Goal: Task Accomplishment & Management: Manage account settings

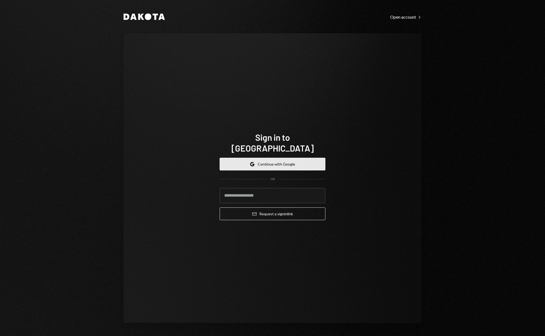
click at [270, 158] on button "Google Continue with Google" at bounding box center [273, 164] width 106 height 13
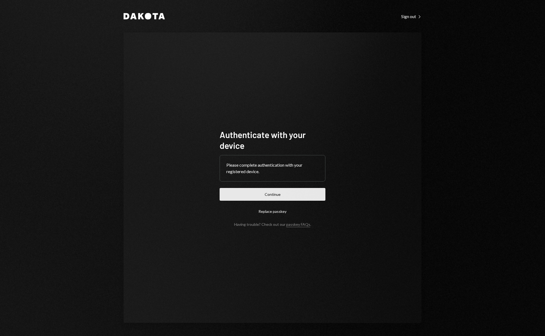
click at [256, 192] on button "Continue" at bounding box center [273, 194] width 106 height 13
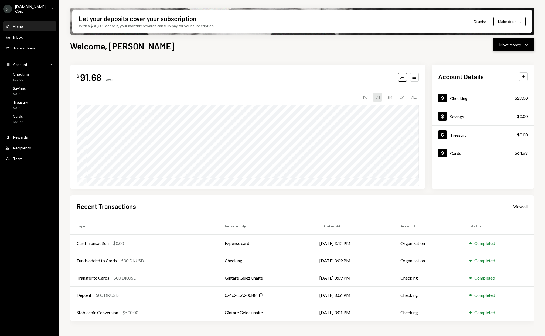
click at [524, 45] on icon "Caret Down" at bounding box center [526, 44] width 6 height 6
click at [507, 82] on div "Deposit Deposit" at bounding box center [505, 85] width 54 height 12
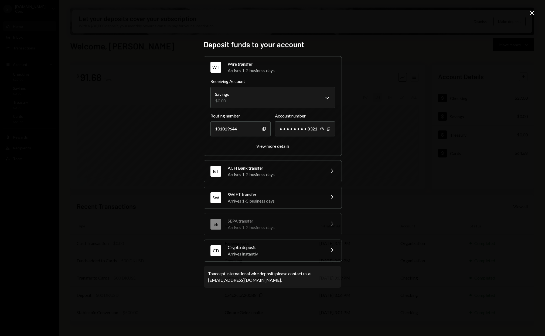
click at [239, 70] on div "Arrives 1-2 business days" at bounding box center [281, 70] width 107 height 6
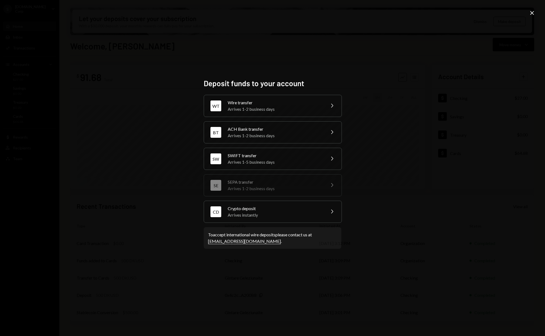
click at [279, 212] on div "Arrives instantly" at bounding box center [275, 215] width 94 height 6
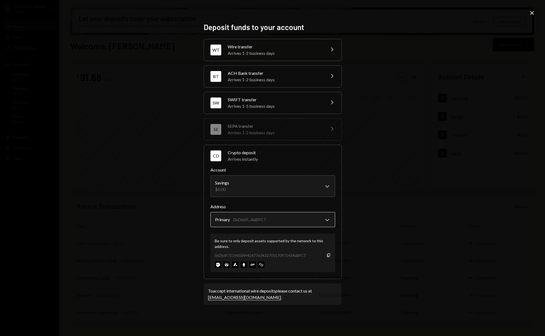
click at [321, 223] on body "S [DOMAIN_NAME] Corp Caret Down Home Home Inbox Inbox Activities Transactions A…" at bounding box center [272, 168] width 545 height 336
click at [309, 254] on div "0xDb6F7119d034942677e3432705170971434aBFC7 Copy" at bounding box center [273, 255] width 116 height 6
click at [393, 201] on div "**********" at bounding box center [272, 168] width 545 height 336
drag, startPoint x: 386, startPoint y: 162, endPoint x: 405, endPoint y: 115, distance: 51.1
click at [386, 161] on div "**********" at bounding box center [272, 168] width 545 height 336
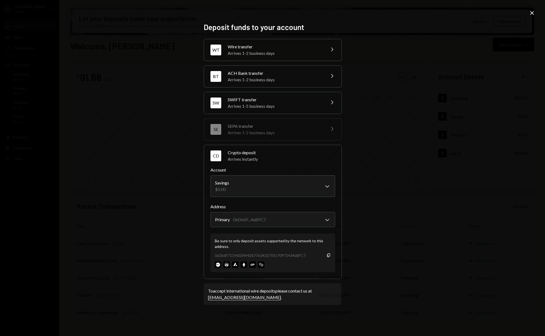
click at [533, 12] on icon at bounding box center [532, 13] width 4 height 4
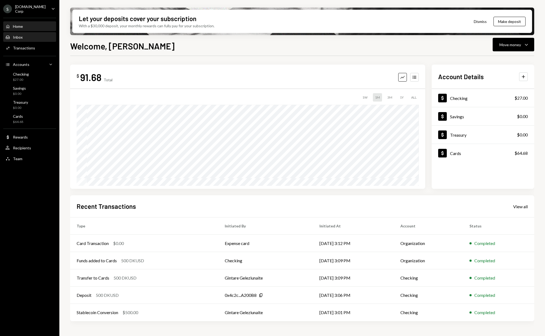
click at [18, 39] on div "Inbox Inbox" at bounding box center [29, 37] width 49 height 9
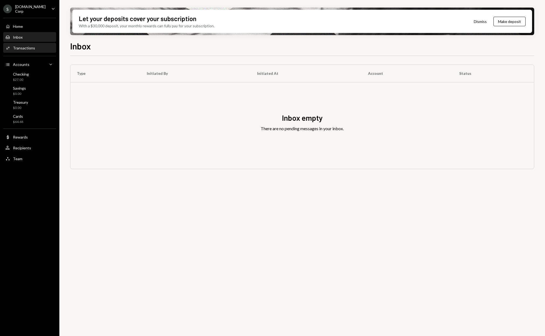
click at [23, 44] on div "Activities Transactions" at bounding box center [29, 47] width 49 height 9
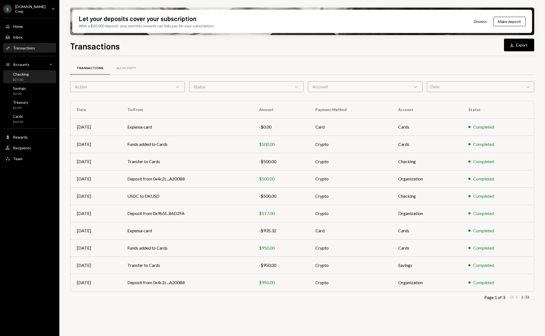
click at [30, 74] on div "Checking $27.00" at bounding box center [29, 77] width 49 height 10
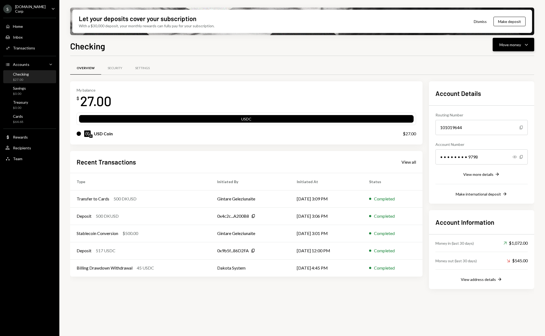
click at [529, 44] on icon "Caret Down" at bounding box center [526, 44] width 6 height 6
click at [509, 82] on div "Deposit Deposit" at bounding box center [505, 85] width 54 height 12
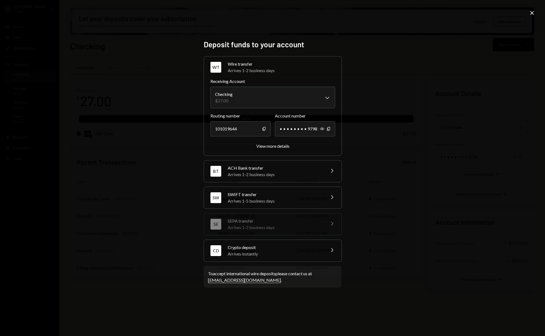
click at [291, 252] on div "Arrives instantly" at bounding box center [275, 253] width 94 height 6
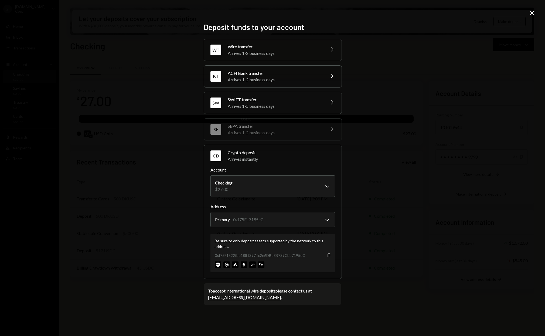
click at [330, 254] on icon "button" at bounding box center [328, 255] width 3 height 4
click at [400, 89] on div "**********" at bounding box center [272, 168] width 545 height 336
click at [329, 255] on icon "Copy" at bounding box center [328, 255] width 4 height 4
click at [363, 23] on div "**********" at bounding box center [272, 168] width 545 height 336
click at [163, 230] on div "**********" at bounding box center [272, 168] width 545 height 336
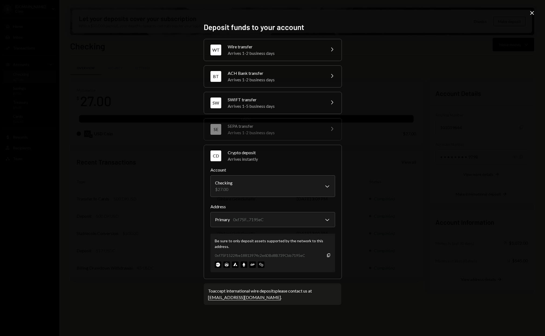
click at [530, 13] on icon "Close" at bounding box center [532, 13] width 6 height 6
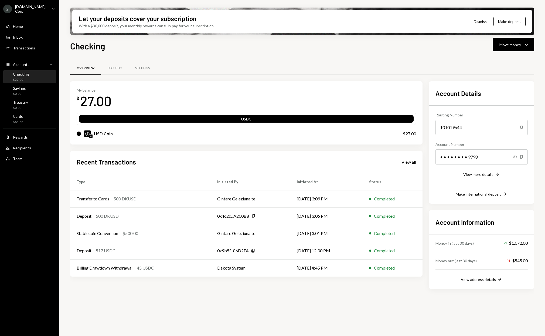
click at [115, 133] on div "USD Coin" at bounding box center [234, 133] width 315 height 6
click at [118, 138] on div "USD Coin $27.00" at bounding box center [246, 133] width 339 height 17
click at [341, 91] on div "My balance $ 27.00" at bounding box center [246, 99] width 339 height 22
click at [38, 74] on div "Checking $27.00" at bounding box center [29, 77] width 49 height 10
click at [33, 91] on div "Savings $0.00" at bounding box center [29, 91] width 49 height 10
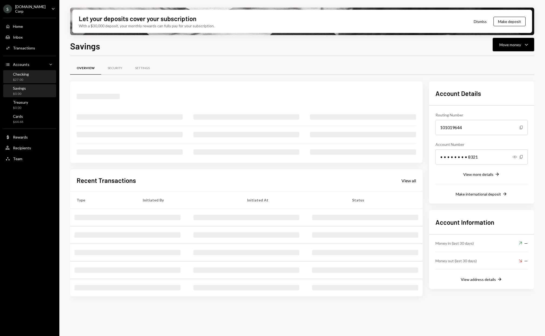
click at [35, 76] on div "Checking $27.00" at bounding box center [29, 77] width 49 height 10
